Goal: Information Seeking & Learning: Learn about a topic

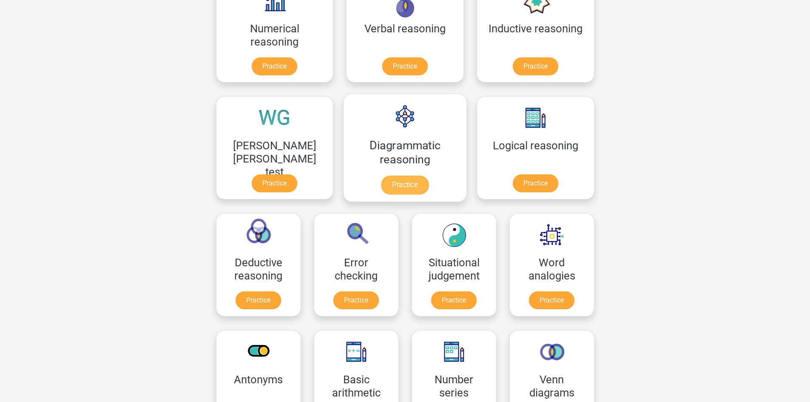
scroll to position [85, 0]
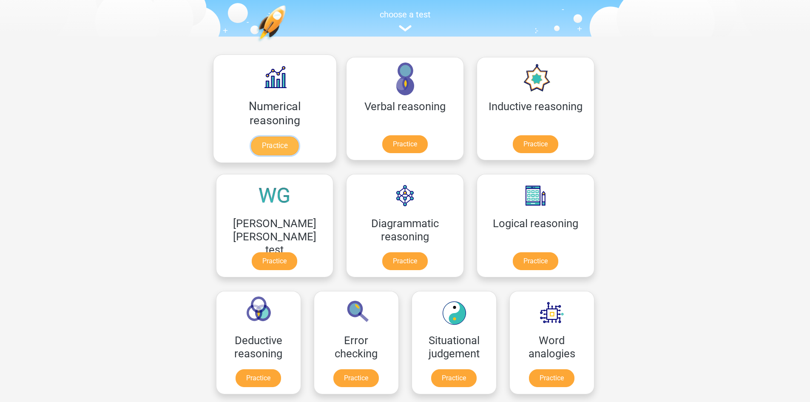
click at [265, 150] on link "Practice" at bounding box center [275, 145] width 48 height 19
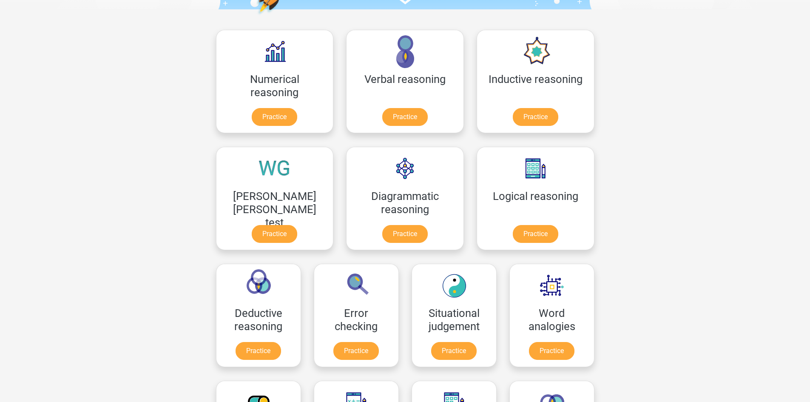
scroll to position [128, 0]
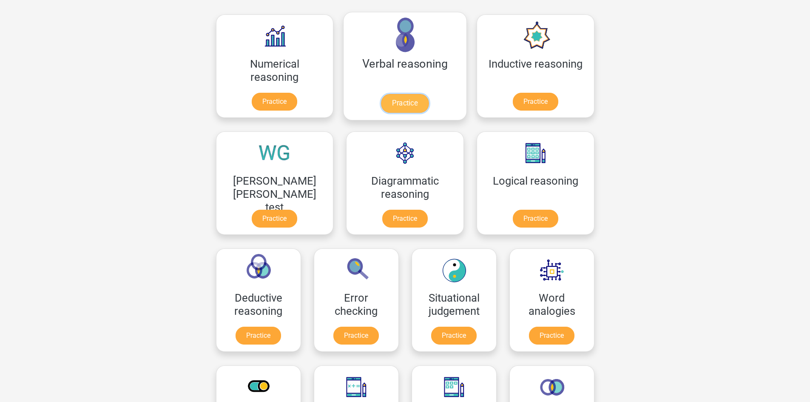
click at [381, 94] on link "Practice" at bounding box center [405, 103] width 48 height 19
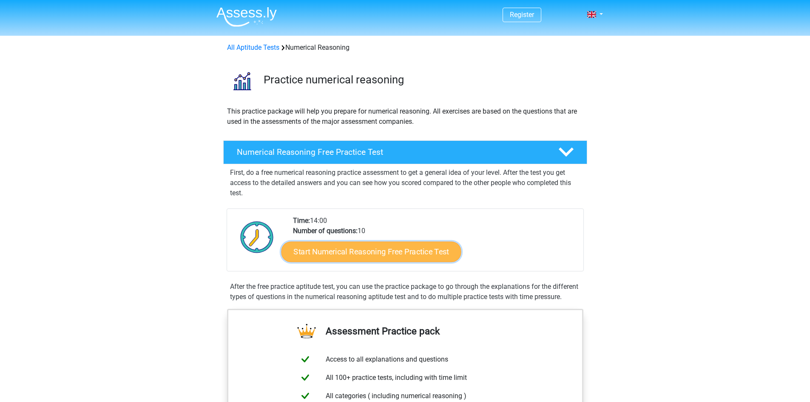
click at [375, 255] on link "Start Numerical Reasoning Free Practice Test" at bounding box center [371, 251] width 180 height 20
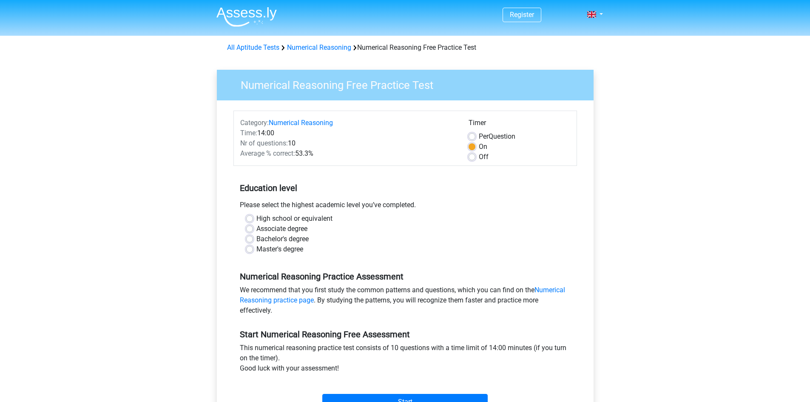
click at [266, 240] on label "Bachelor's degree" at bounding box center [282, 239] width 52 height 10
click at [253, 240] on input "Bachelor's degree" at bounding box center [249, 238] width 7 height 9
radio input "true"
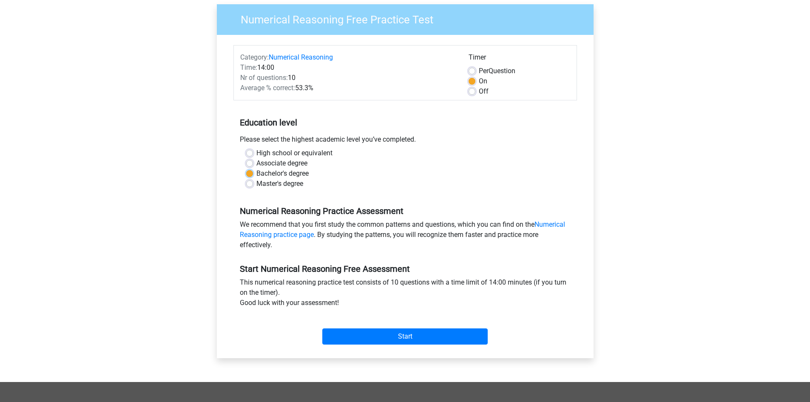
scroll to position [170, 0]
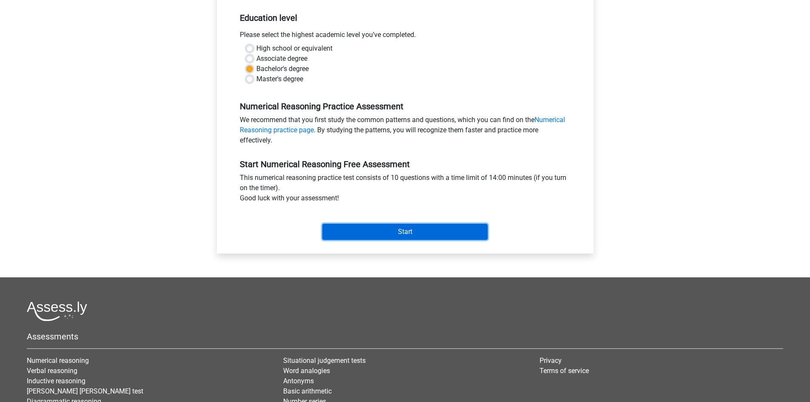
click at [398, 231] on input "Start" at bounding box center [404, 232] width 165 height 16
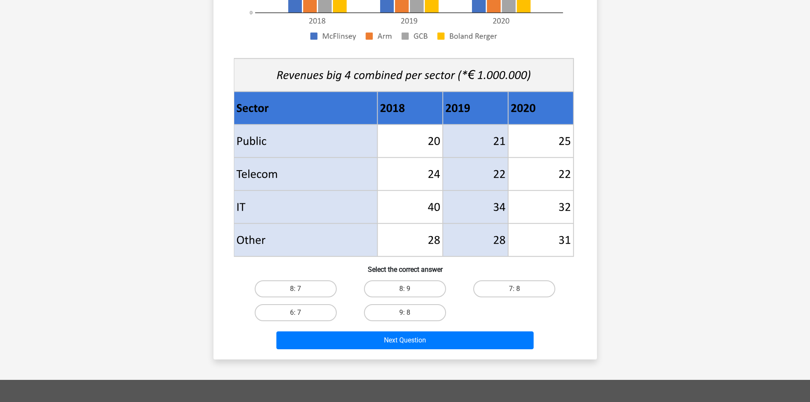
scroll to position [85, 0]
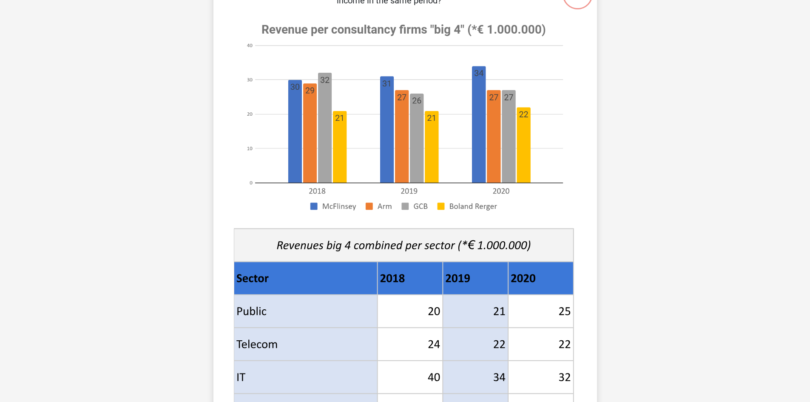
click at [128, 178] on div "Register Nederlands English" at bounding box center [405, 344] width 810 height 859
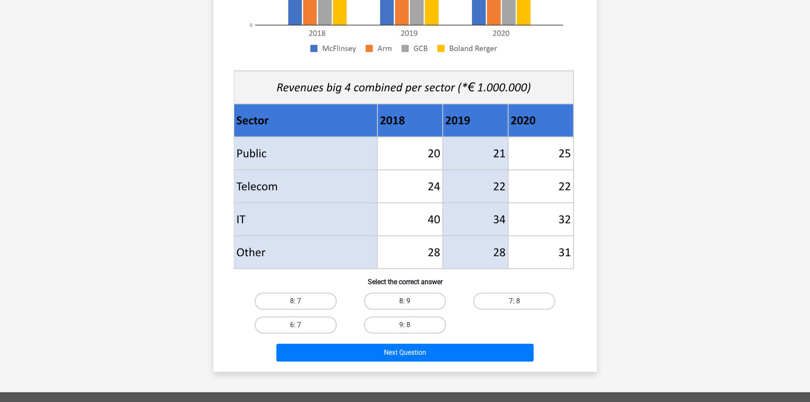
scroll to position [340, 0]
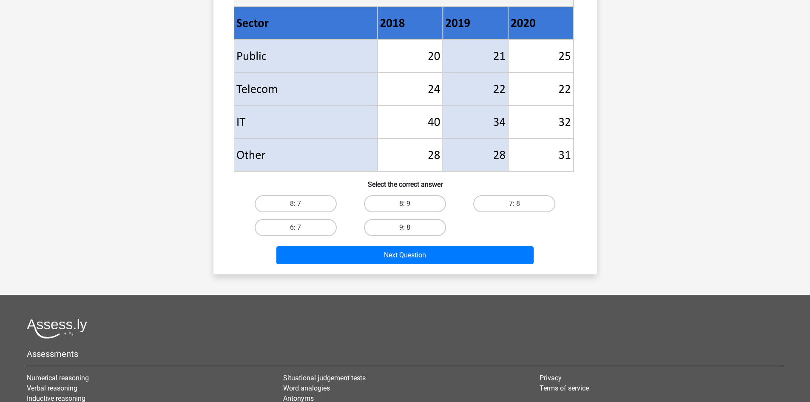
click at [248, 260] on div "Next Question" at bounding box center [405, 256] width 328 height 21
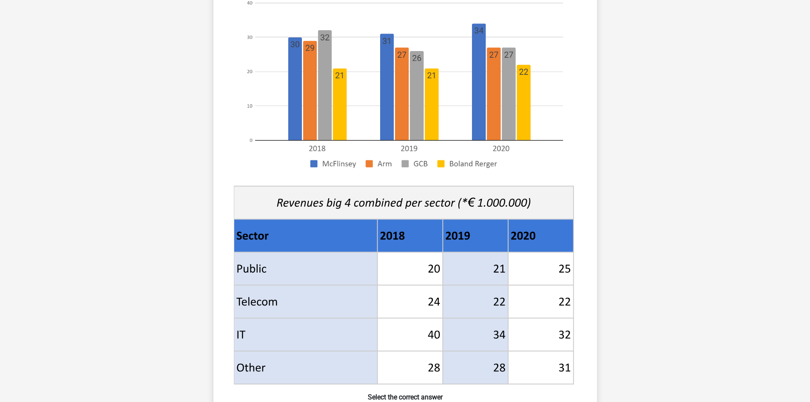
scroll to position [298, 0]
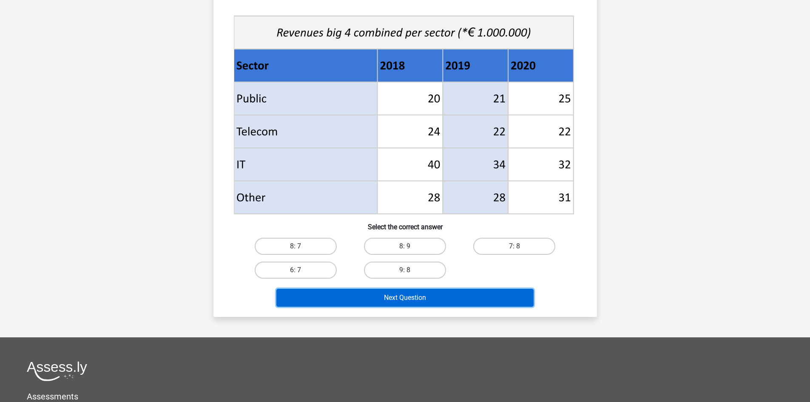
click at [412, 298] on button "Next Question" at bounding box center [404, 298] width 257 height 18
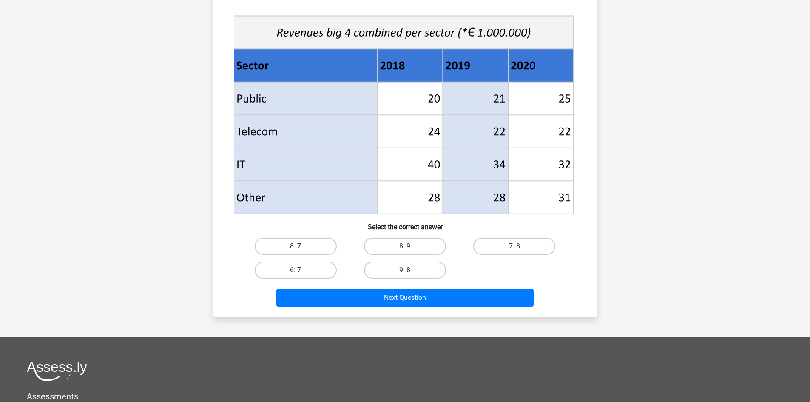
click at [303, 246] on label "8: 7" at bounding box center [296, 246] width 82 height 17
click at [301, 246] on input "8: 7" at bounding box center [298, 249] width 6 height 6
radio input "true"
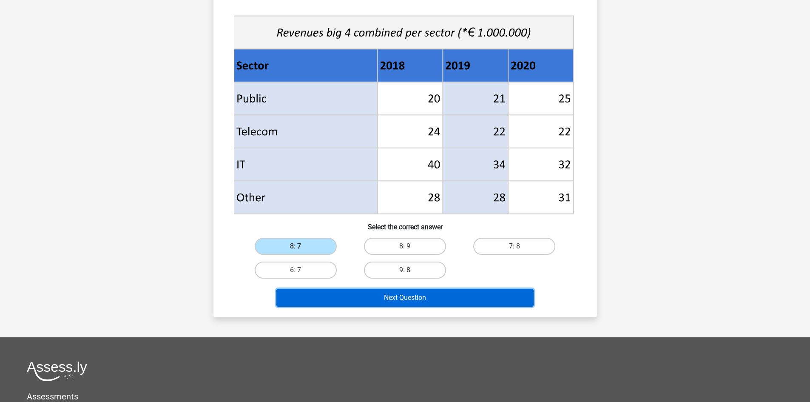
click at [417, 301] on button "Next Question" at bounding box center [404, 298] width 257 height 18
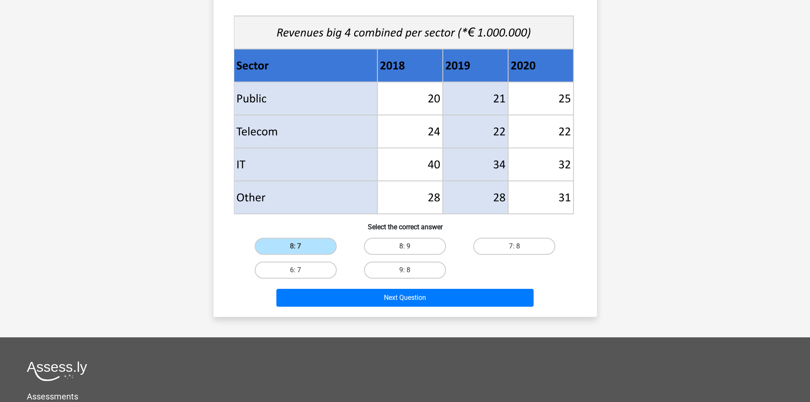
click at [413, 251] on label "8: 9" at bounding box center [405, 246] width 82 height 17
click at [410, 251] on input "8: 9" at bounding box center [408, 249] width 6 height 6
radio input "true"
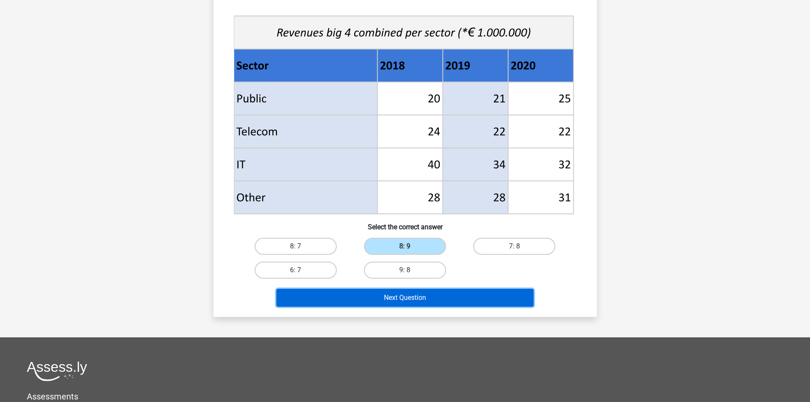
click at [387, 298] on button "Next Question" at bounding box center [404, 298] width 257 height 18
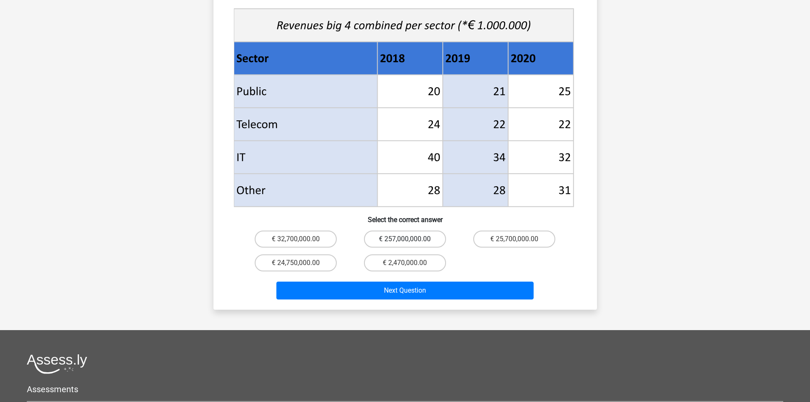
scroll to position [468, 0]
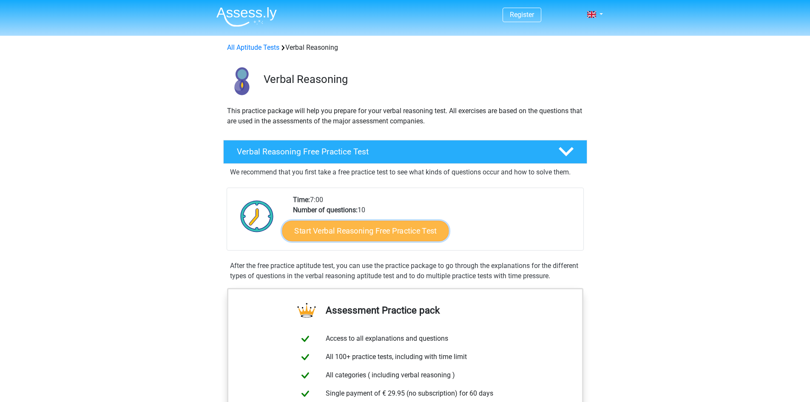
click at [360, 228] on link "Start Verbal Reasoning Free Practice Test" at bounding box center [365, 231] width 167 height 20
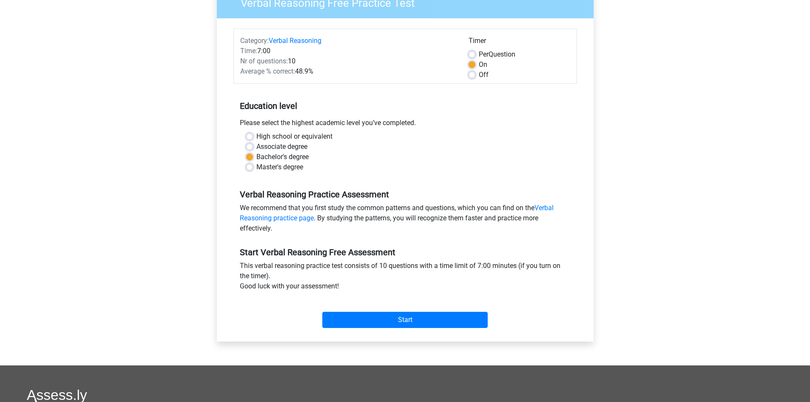
scroll to position [170, 0]
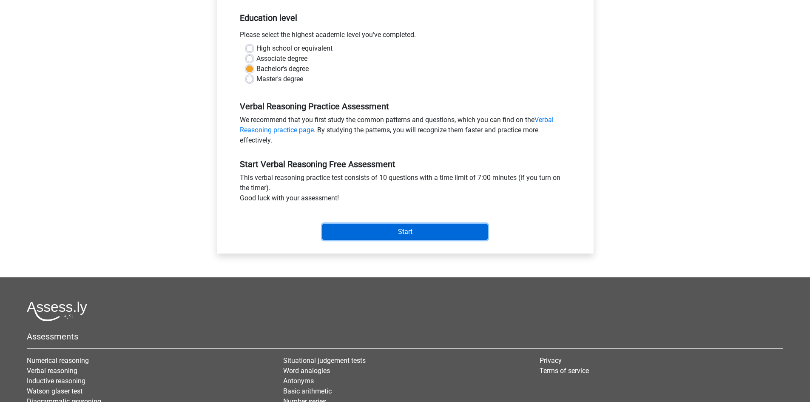
click at [399, 227] on input "Start" at bounding box center [404, 232] width 165 height 16
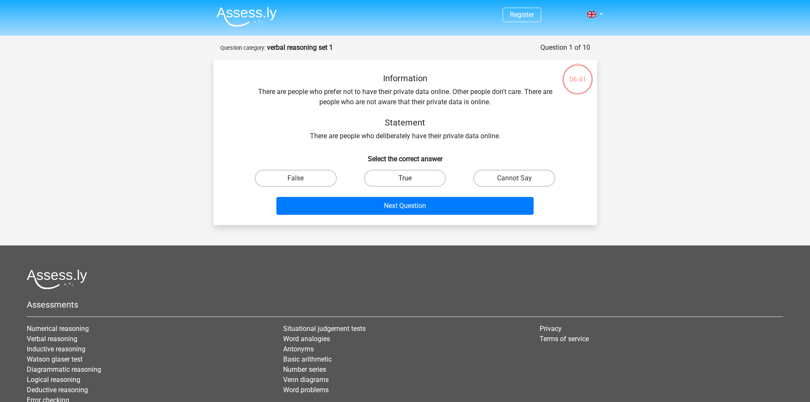
click at [392, 177] on label "True" at bounding box center [405, 178] width 82 height 17
click at [405, 178] on input "True" at bounding box center [408, 181] width 6 height 6
radio input "true"
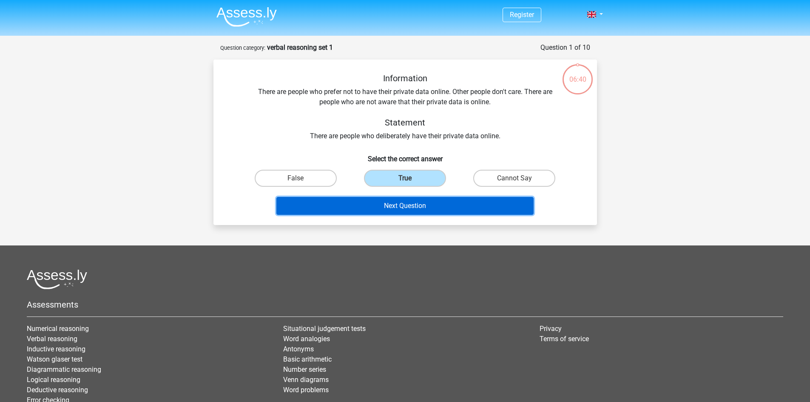
click at [403, 204] on button "Next Question" at bounding box center [404, 206] width 257 height 18
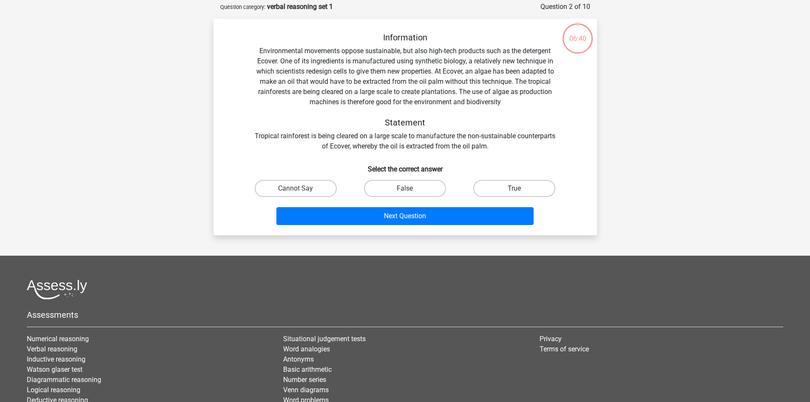
scroll to position [43, 0]
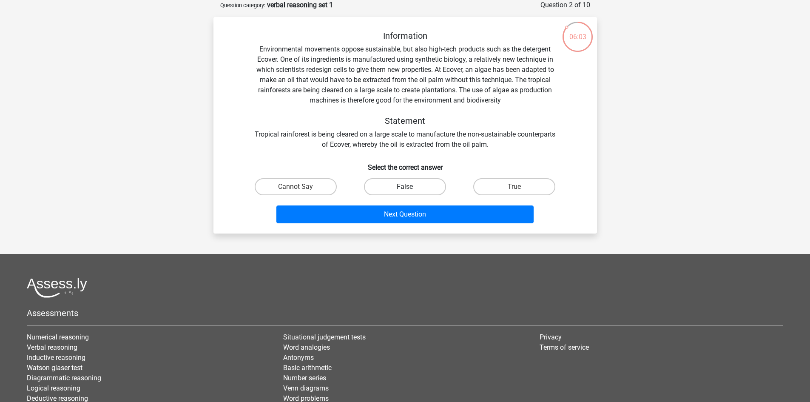
click at [388, 183] on label "False" at bounding box center [405, 186] width 82 height 17
click at [405, 187] on input "False" at bounding box center [408, 190] width 6 height 6
radio input "true"
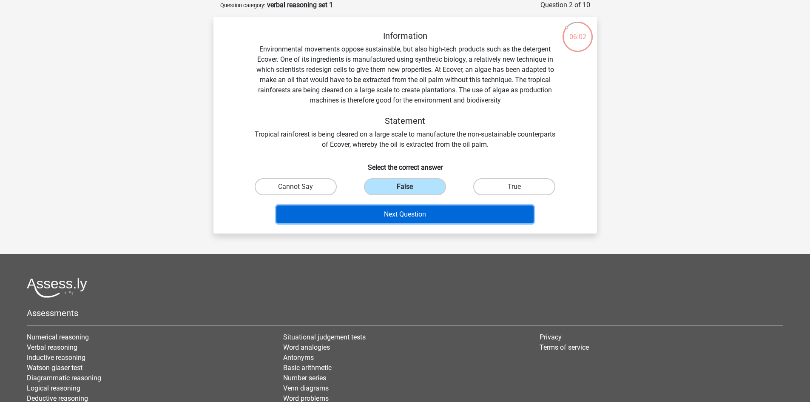
click at [416, 215] on button "Next Question" at bounding box center [404, 214] width 257 height 18
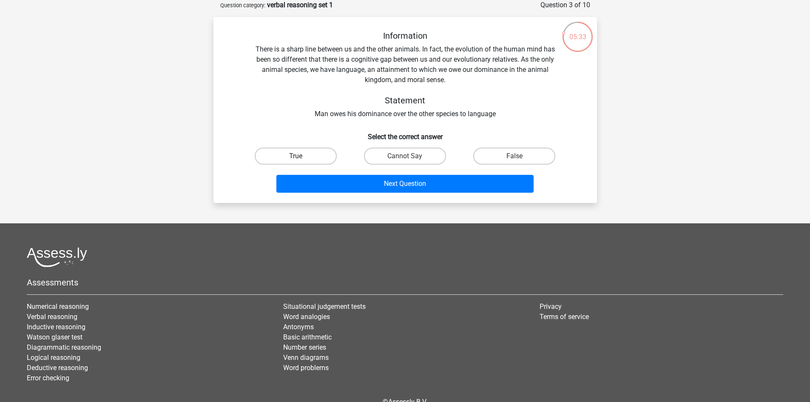
click at [289, 160] on label "True" at bounding box center [296, 156] width 82 height 17
click at [295, 160] on input "True" at bounding box center [298, 159] width 6 height 6
radio input "true"
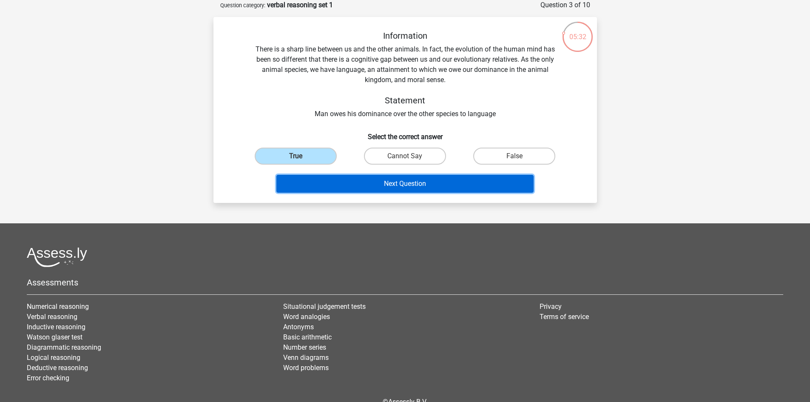
click at [398, 184] on button "Next Question" at bounding box center [404, 184] width 257 height 18
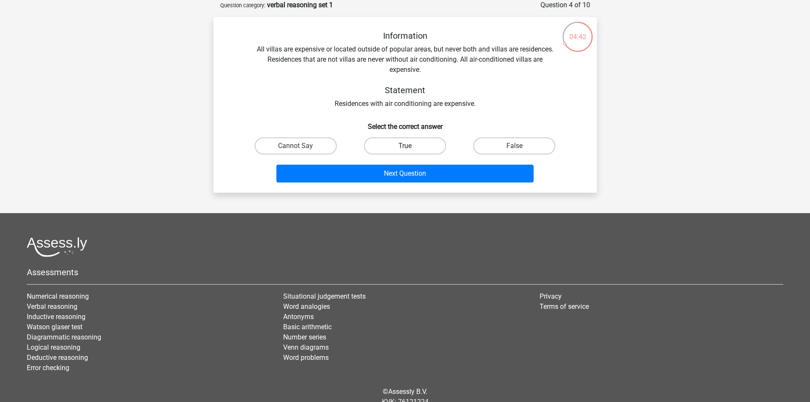
click at [410, 144] on label "True" at bounding box center [405, 145] width 82 height 17
click at [410, 146] on input "True" at bounding box center [408, 149] width 6 height 6
radio input "true"
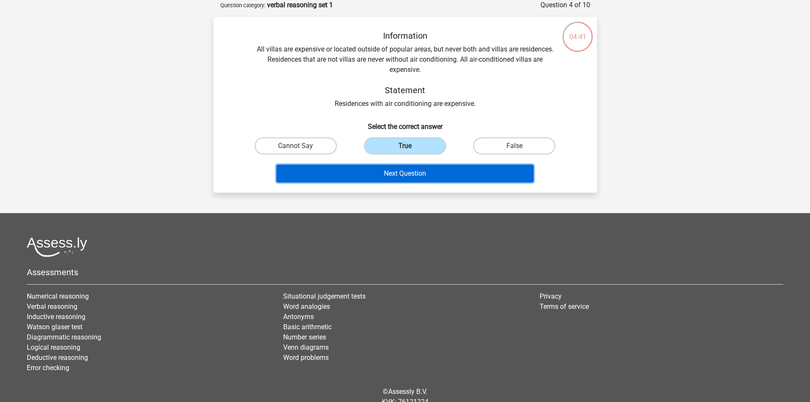
click at [414, 167] on button "Next Question" at bounding box center [404, 174] width 257 height 18
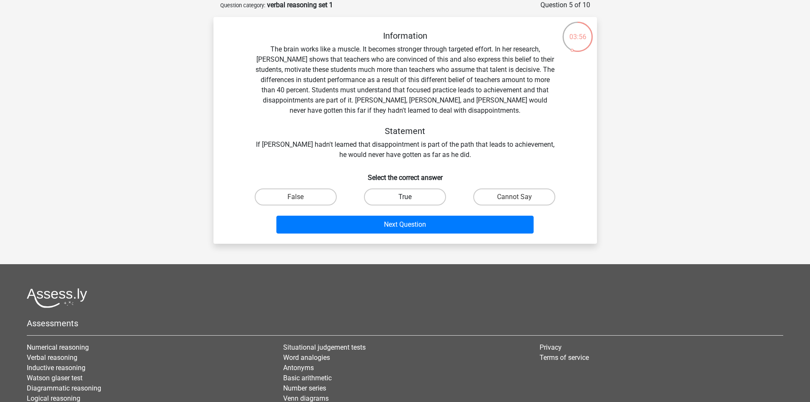
click at [403, 196] on label "True" at bounding box center [405, 196] width 82 height 17
click at [405, 197] on input "True" at bounding box center [408, 200] width 6 height 6
radio input "true"
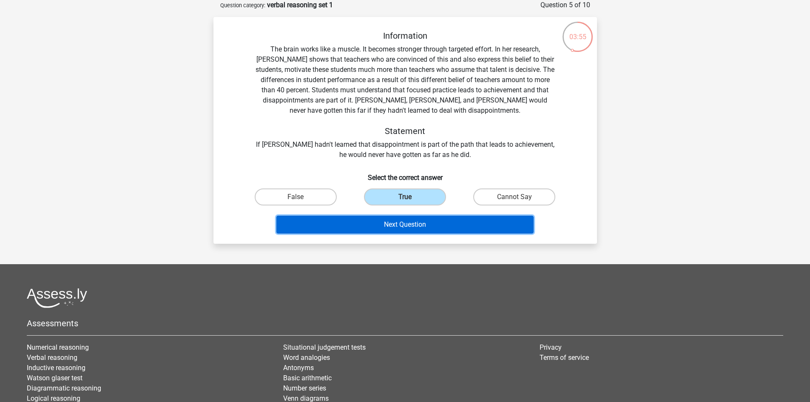
click at [403, 219] on button "Next Question" at bounding box center [404, 225] width 257 height 18
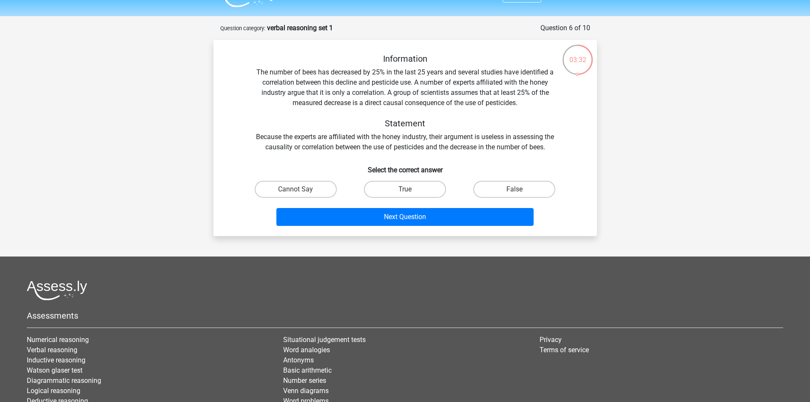
scroll to position [0, 0]
